Goal: Information Seeking & Learning: Learn about a topic

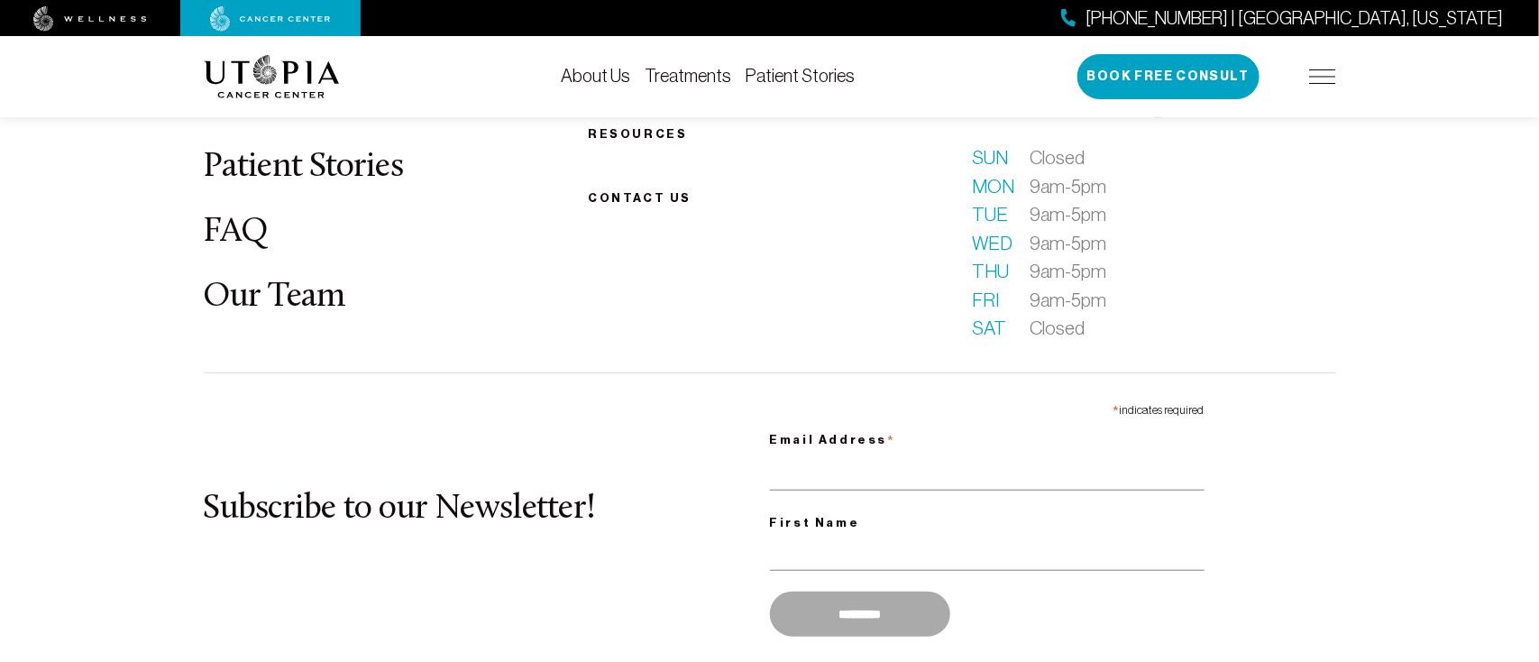
scroll to position [9549, 0]
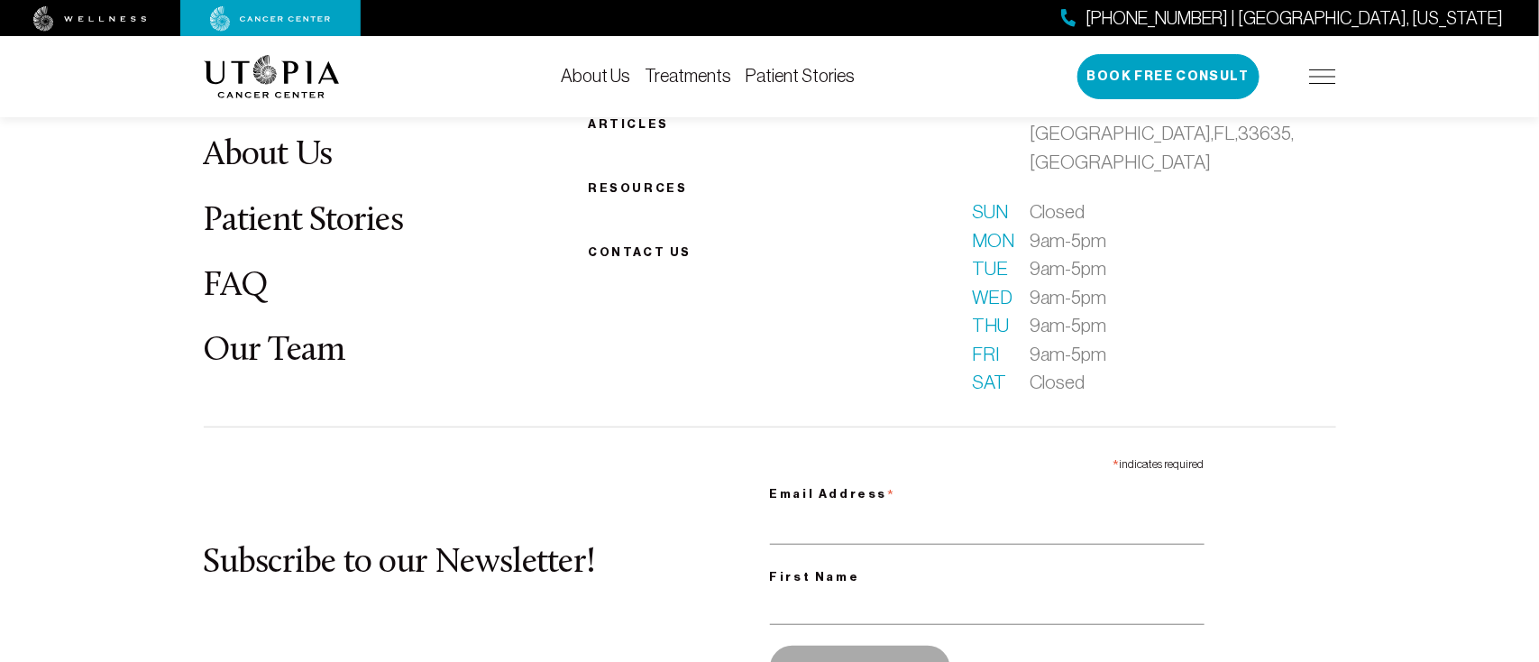
click at [609, 76] on link "About Us" at bounding box center [596, 76] width 69 height 20
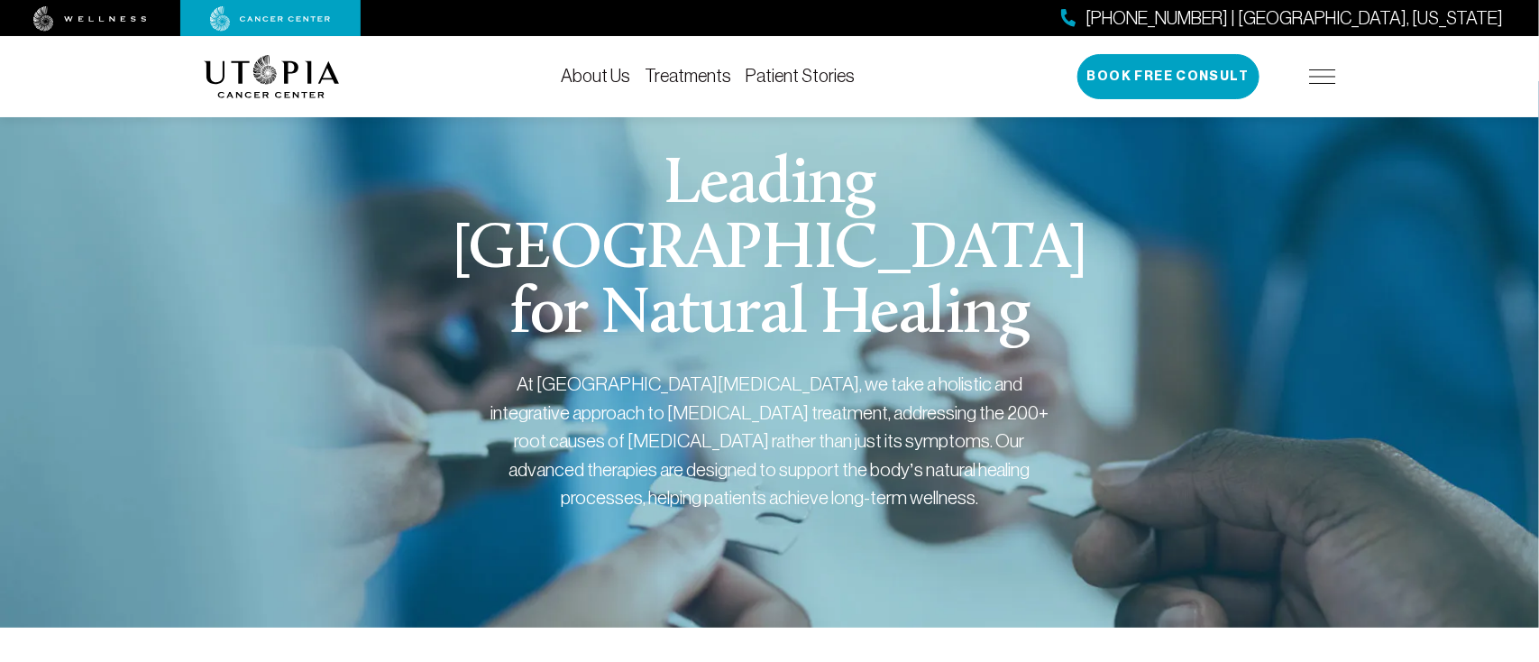
click at [692, 78] on link "Treatments" at bounding box center [688, 76] width 87 height 20
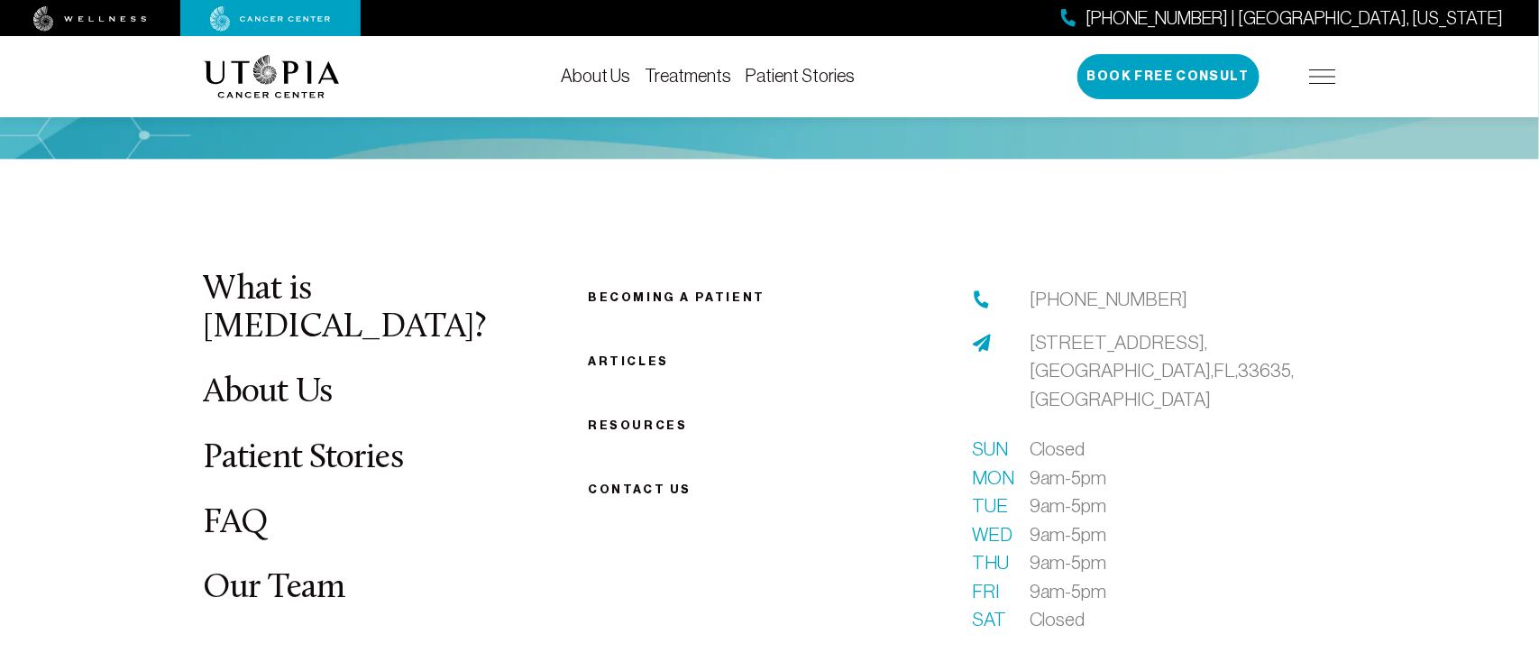
scroll to position [4856, 0]
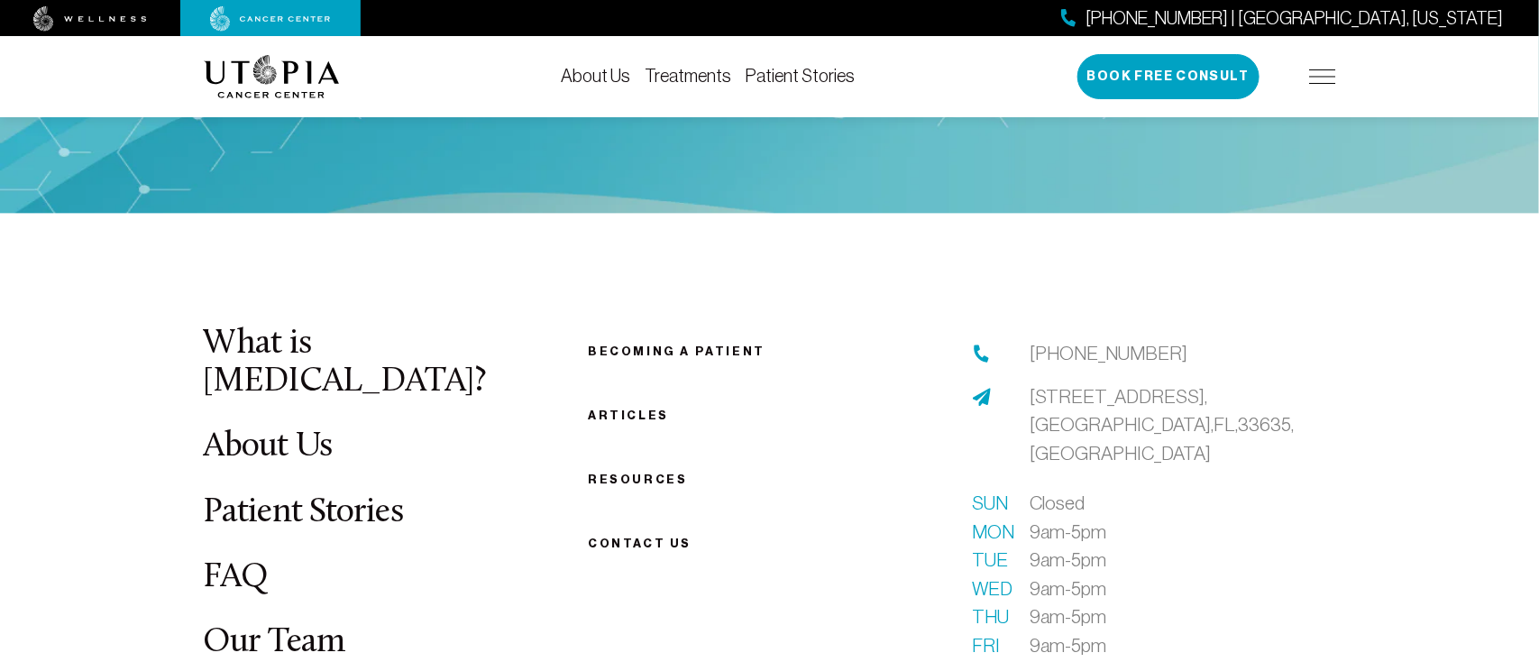
click at [263, 429] on link "About Us" at bounding box center [268, 446] width 129 height 35
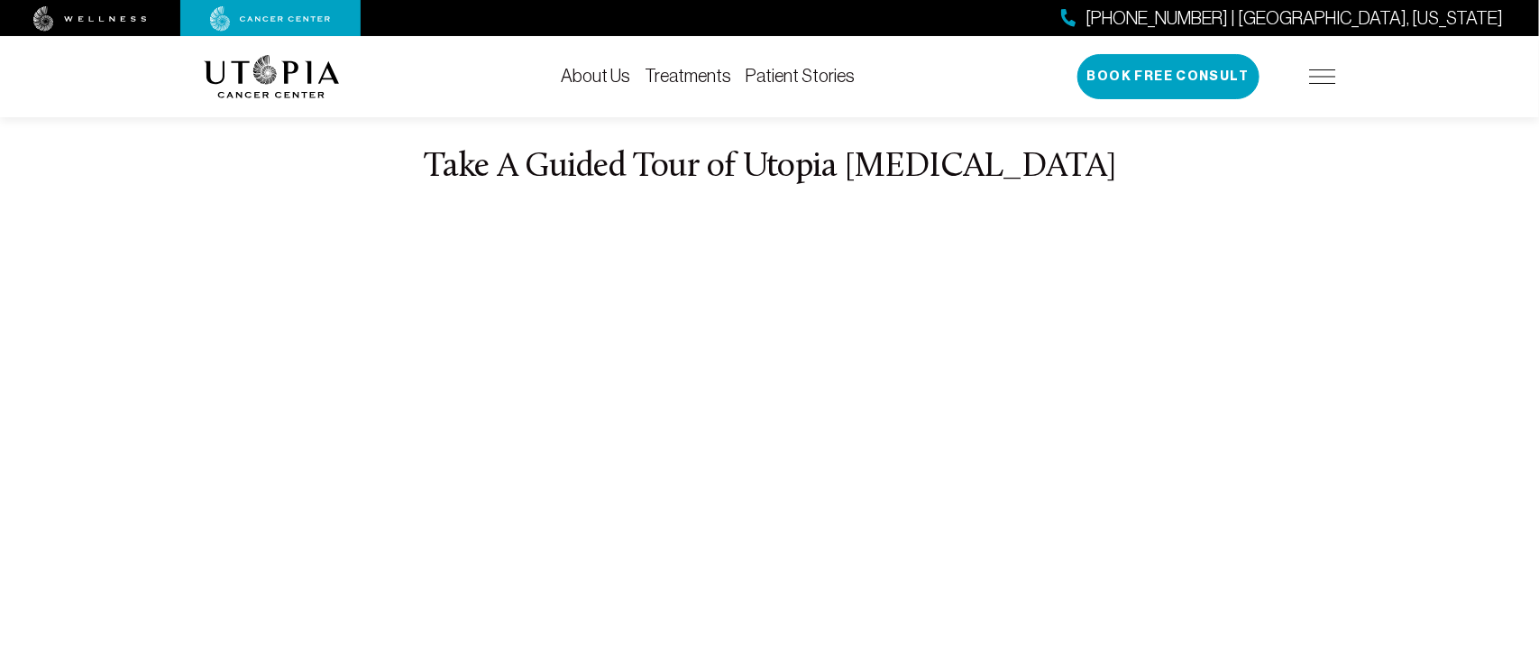
scroll to position [6749, 0]
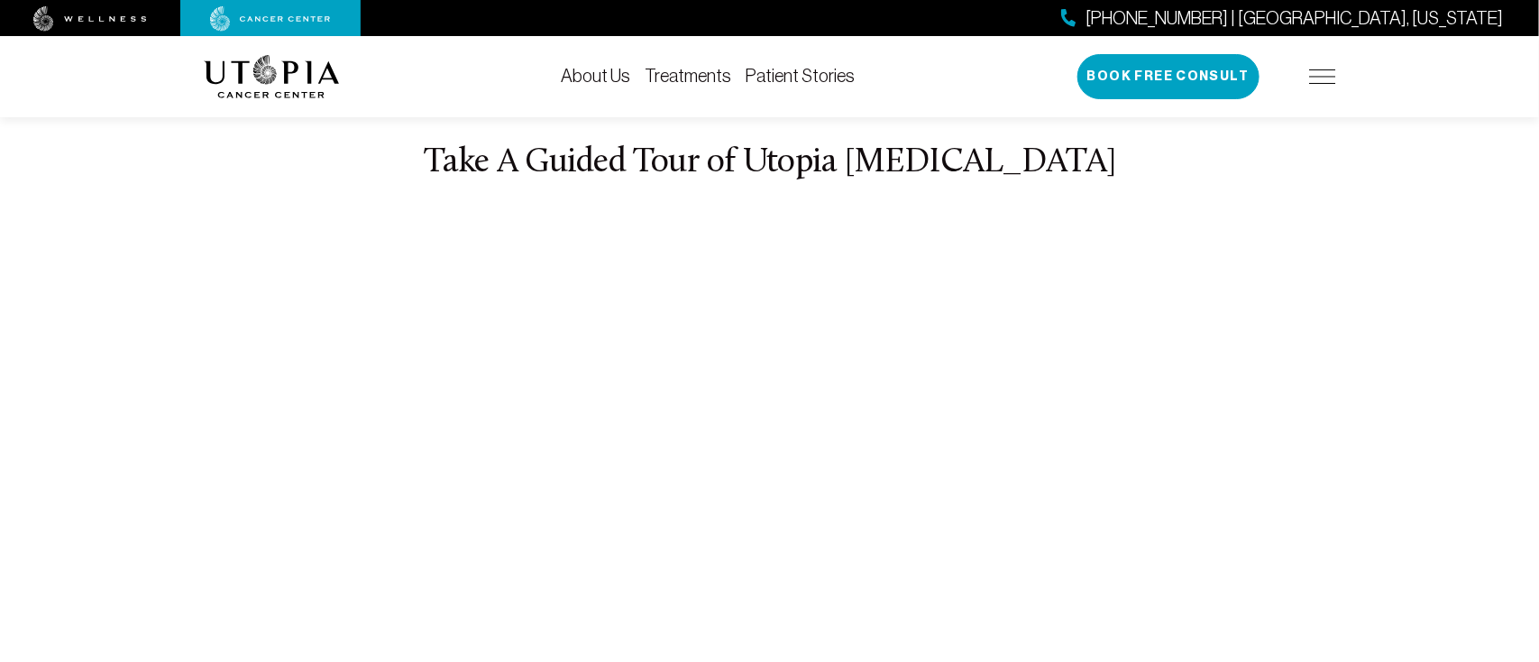
click at [1450, 67] on div "About Us Treatments Patient Stories (727) 799-9060 | Tampa, Florida Book Free C…" at bounding box center [769, 76] width 1539 height 81
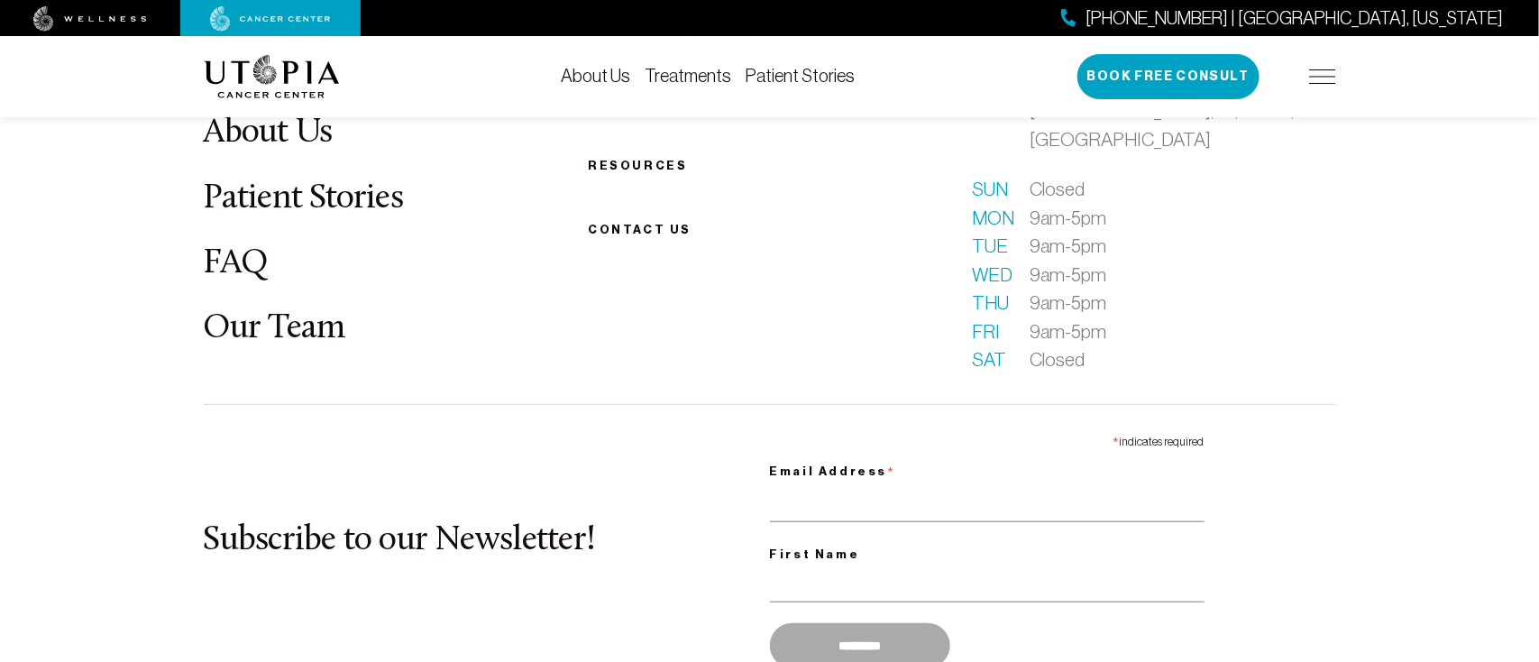
scroll to position [9603, 0]
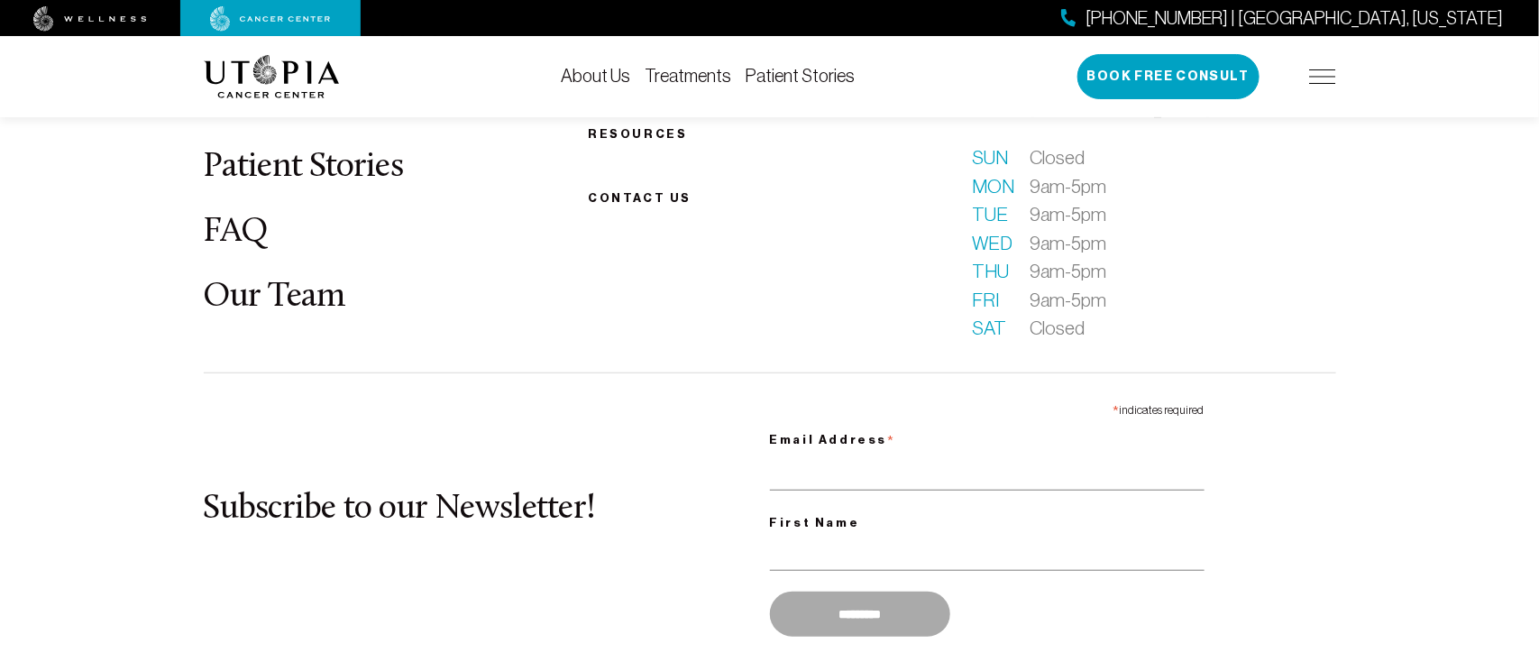
click at [665, 78] on link "Treatments" at bounding box center [688, 76] width 87 height 20
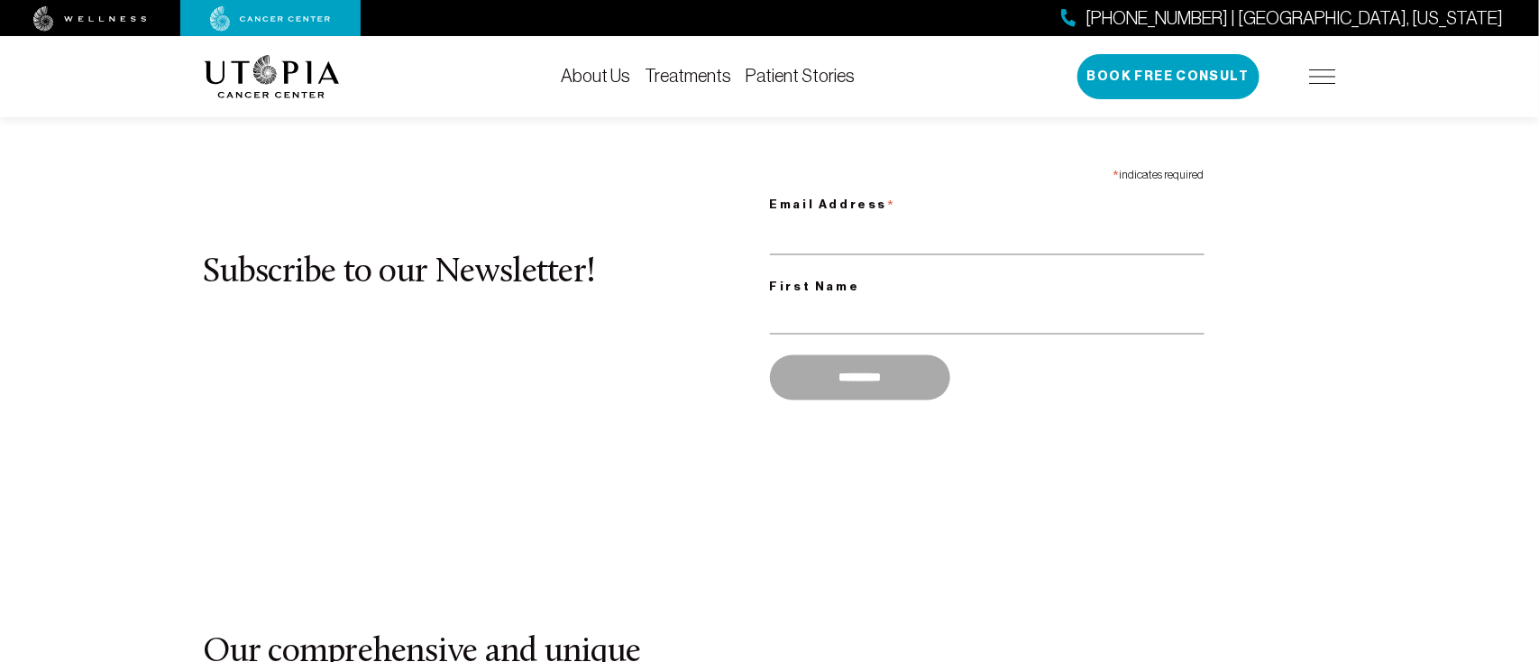
scroll to position [1189, 0]
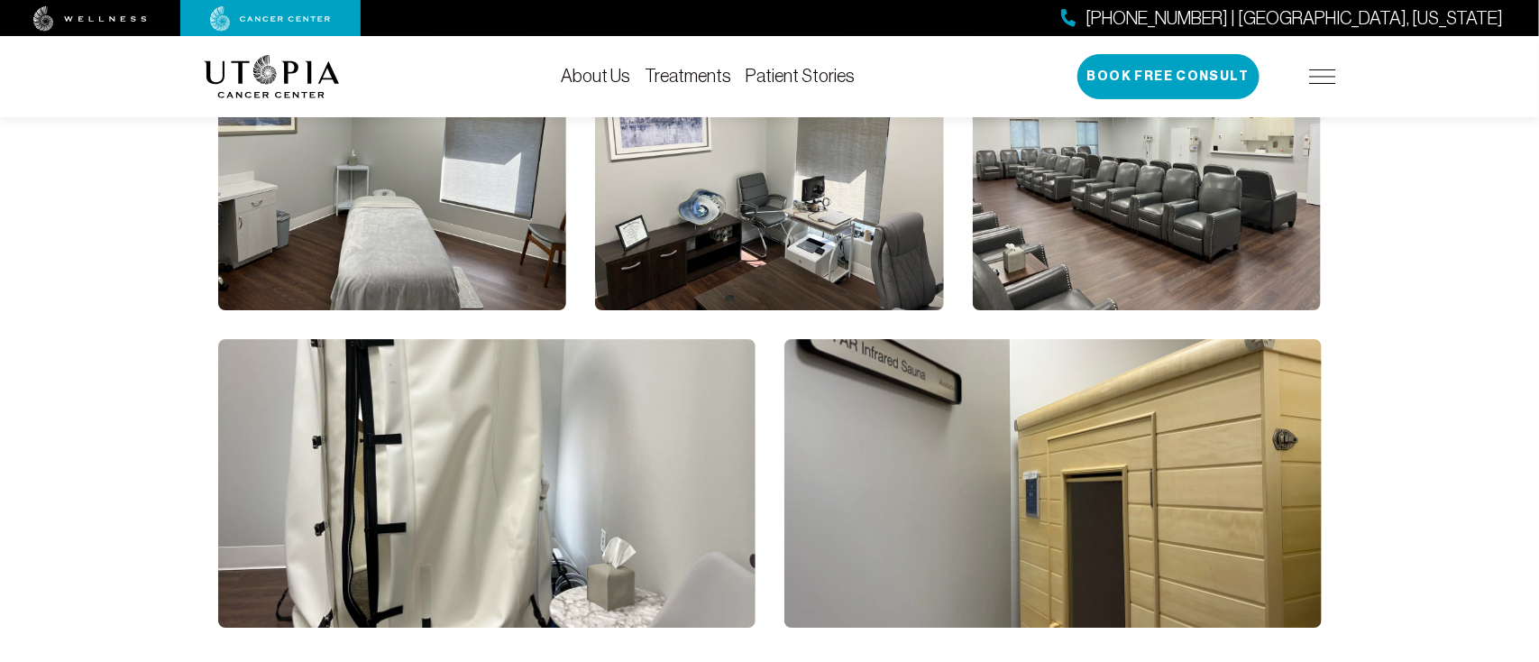
scroll to position [2595, 0]
